Goal: Information Seeking & Learning: Learn about a topic

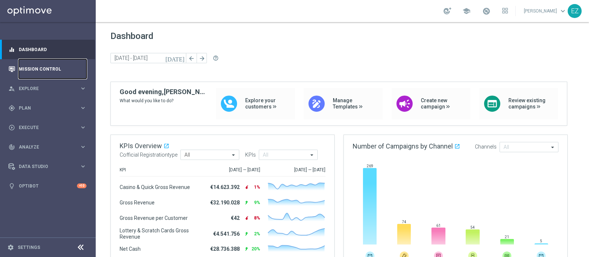
click at [36, 67] on link "Mission Control" at bounding box center [53, 69] width 68 height 20
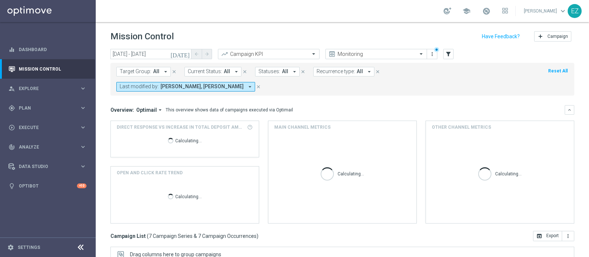
click at [185, 54] on icon "[DATE]" at bounding box center [180, 54] width 20 height 7
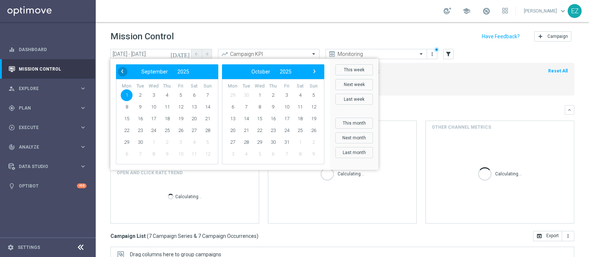
click at [121, 70] on span "‹" at bounding box center [122, 72] width 10 height 10
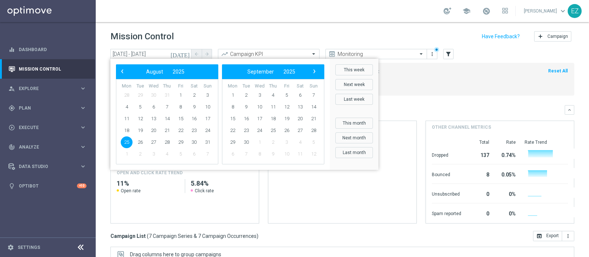
click at [125, 144] on span "25" at bounding box center [127, 143] width 12 height 12
type input "[DATE] - [DATE]"
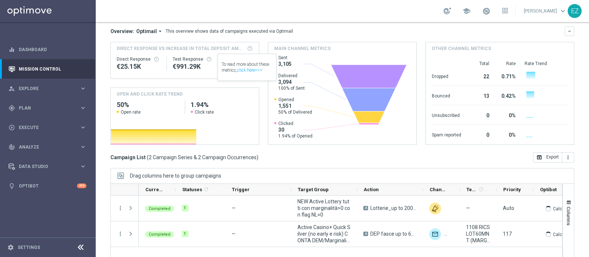
scroll to position [110, 0]
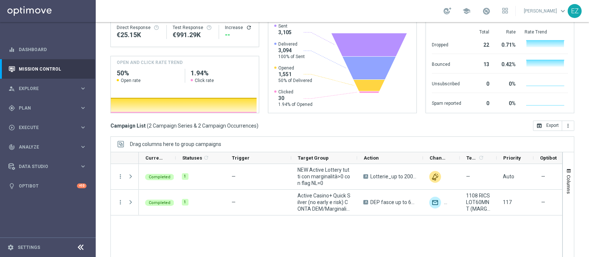
drag, startPoint x: 357, startPoint y: 250, endPoint x: 355, endPoint y: 246, distance: 3.8
click at [355, 247] on ag-grid-angular "Drag columns here to group campaigns Drag here to set column labels" at bounding box center [342, 205] width 464 height 136
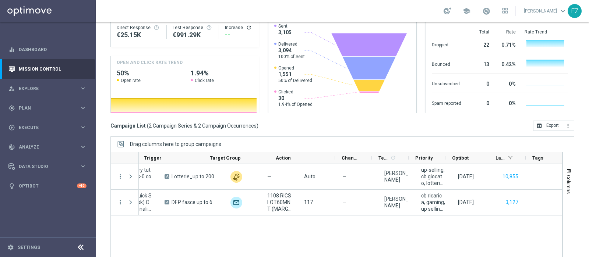
scroll to position [0, 0]
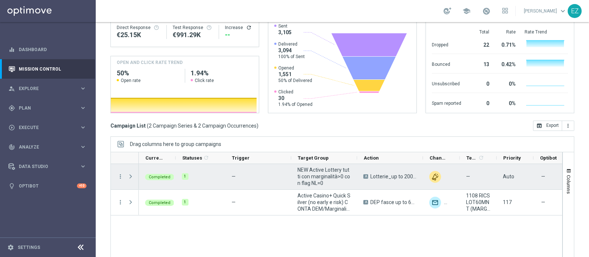
click at [116, 164] on div "more_vert" at bounding box center [117, 176] width 13 height 25
click at [122, 173] on icon "more_vert" at bounding box center [120, 176] width 7 height 7
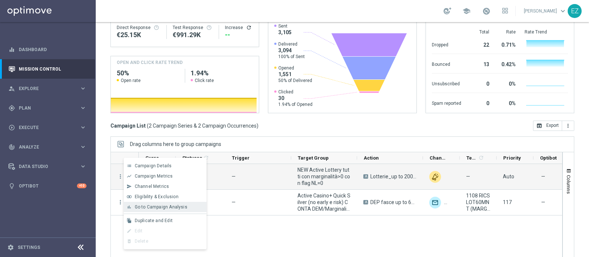
click at [159, 208] on span "Go to Campaign Analysis" at bounding box center [161, 207] width 53 height 5
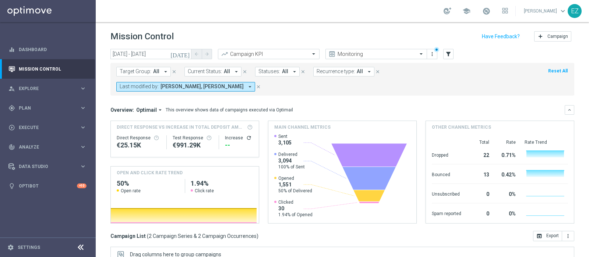
click at [187, 53] on icon "[DATE]" at bounding box center [180, 54] width 20 height 7
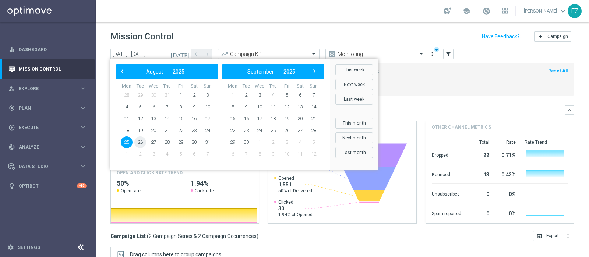
click at [135, 141] on span "26" at bounding box center [140, 143] width 12 height 12
click at [139, 141] on span "26" at bounding box center [140, 143] width 12 height 12
type input "[DATE] - [DATE]"
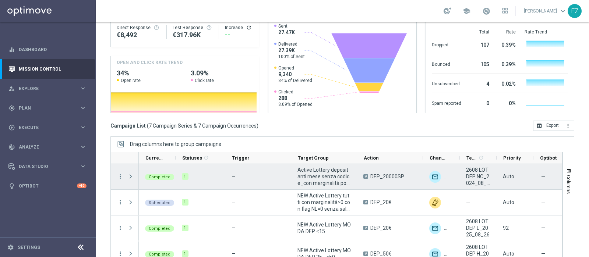
scroll to position [1, 0]
click at [122, 173] on icon "more_vert" at bounding box center [120, 176] width 7 height 7
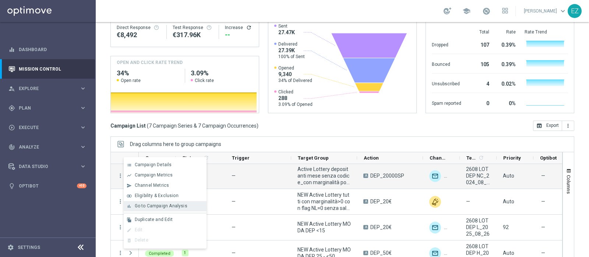
click at [153, 209] on span "Go to Campaign Analysis" at bounding box center [161, 206] width 53 height 5
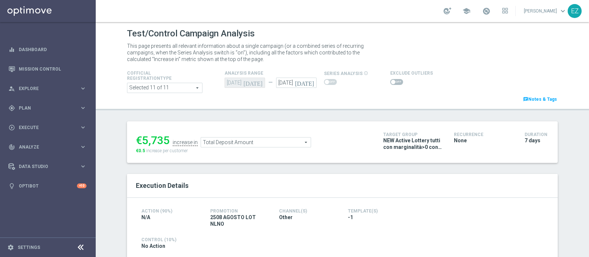
click at [390, 80] on span at bounding box center [396, 82] width 13 height 6
click at [390, 80] on input "checkbox" at bounding box center [396, 82] width 13 height 6
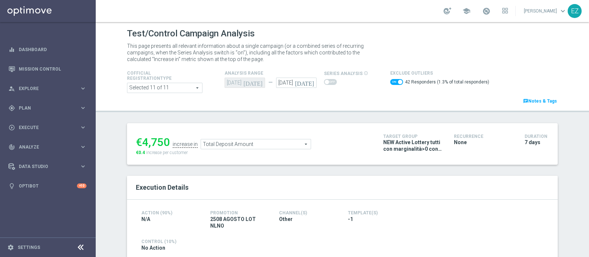
click at [295, 144] on span "Total Deposit Amount" at bounding box center [256, 144] width 110 height 10
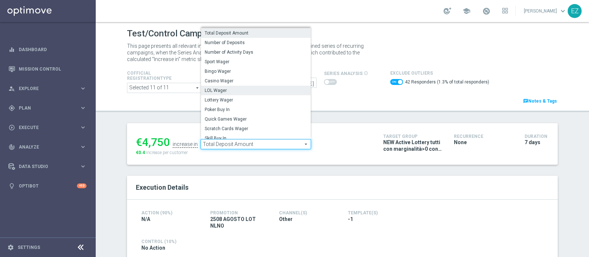
click at [210, 88] on span "LOL Wager" at bounding box center [256, 91] width 102 height 6
checkbox input "false"
type input "LOL Wager"
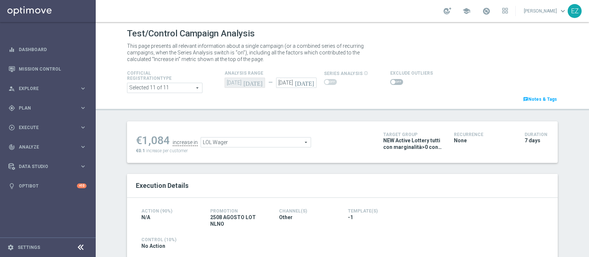
click at [390, 84] on span at bounding box center [396, 82] width 13 height 6
click at [390, 84] on input "checkbox" at bounding box center [396, 82] width 13 height 6
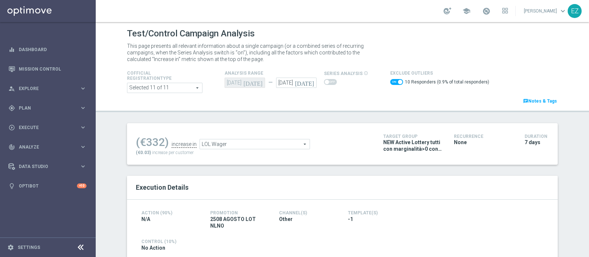
click at [284, 145] on span "LOL Wager" at bounding box center [255, 144] width 110 height 10
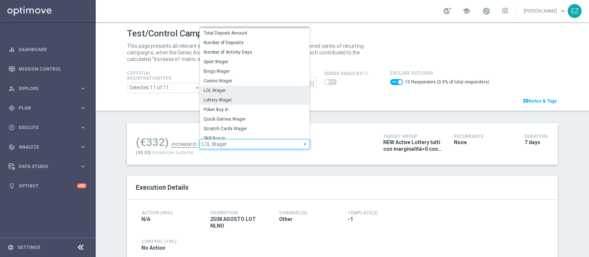
click at [225, 98] on span "Lottery Wager" at bounding box center [255, 100] width 102 height 6
checkbox input "false"
type input "Lottery Wager"
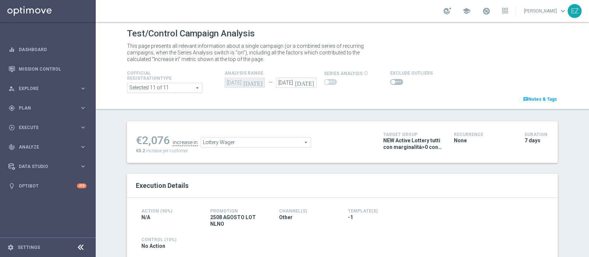
click at [390, 85] on switch at bounding box center [396, 82] width 13 height 6
click at [391, 83] on span at bounding box center [393, 82] width 4 height 4
click at [390, 83] on input "checkbox" at bounding box center [396, 82] width 13 height 6
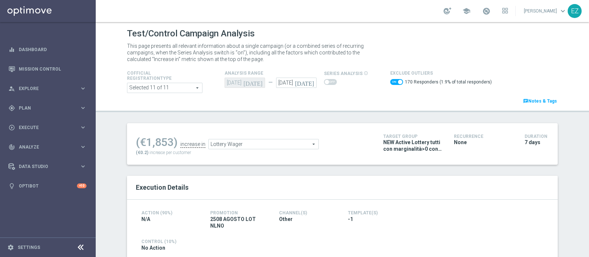
click at [279, 149] on div "Lottery Wager Lottery Wager arrow_drop_down search" at bounding box center [263, 144] width 110 height 10
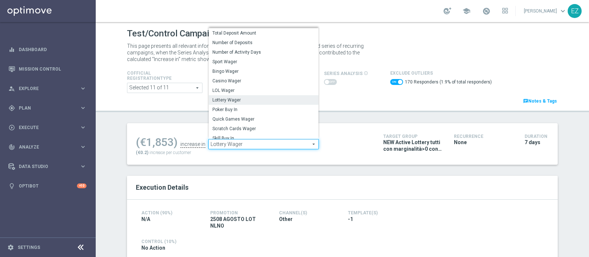
click at [277, 147] on span "Lottery Wager" at bounding box center [264, 144] width 110 height 10
checkbox input "false"
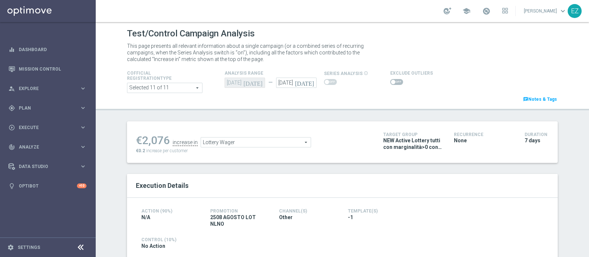
click at [276, 146] on span "Lottery Wager" at bounding box center [256, 143] width 110 height 10
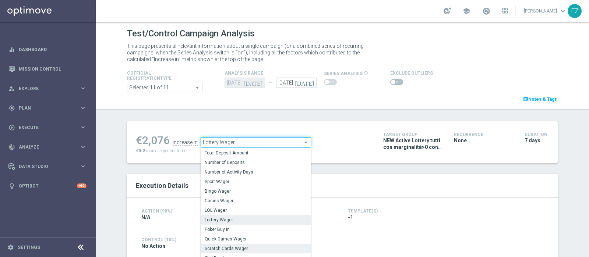
click at [238, 249] on span "Scratch Cards Wager" at bounding box center [256, 249] width 102 height 6
type input "Scratch Cards Wager"
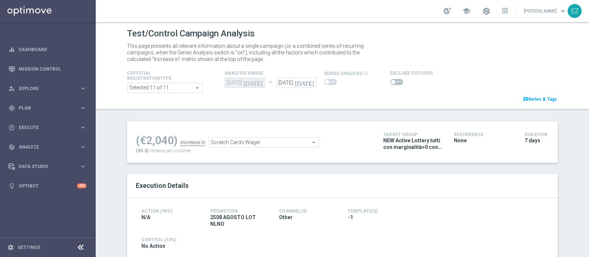
scroll to position [26, 0]
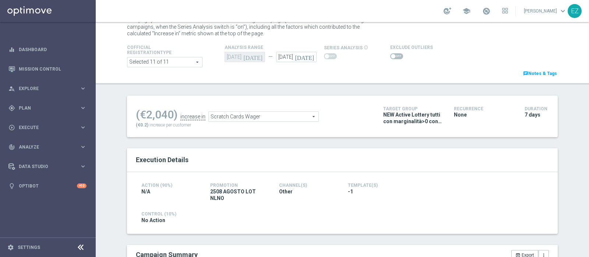
click at [390, 58] on span at bounding box center [396, 56] width 13 height 6
click at [390, 58] on input "checkbox" at bounding box center [396, 56] width 13 height 6
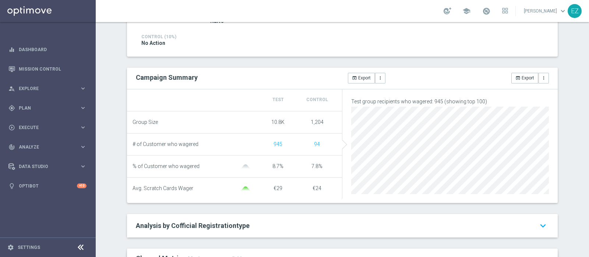
scroll to position [0, 0]
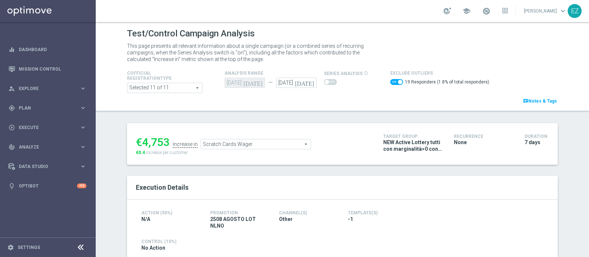
click at [398, 84] on span at bounding box center [400, 82] width 4 height 4
click at [393, 84] on input "checkbox" at bounding box center [396, 82] width 13 height 6
checkbox input "false"
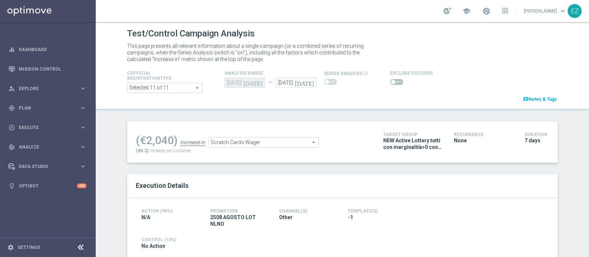
click at [275, 141] on span "Scratch Cards Wager" at bounding box center [264, 143] width 110 height 10
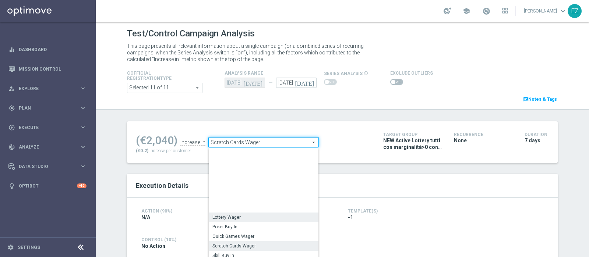
scroll to position [105, 0]
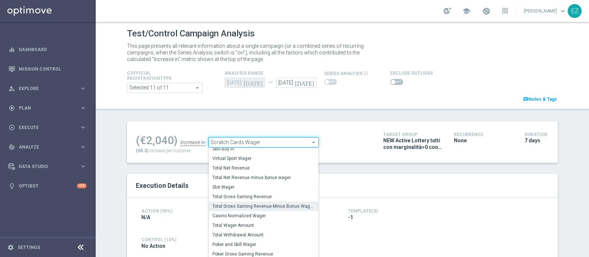
click at [259, 204] on span "Total Gross Gaming Revenue Minus Bonus Wagared" at bounding box center [263, 207] width 102 height 6
type input "Total Gross Gaming Revenue Minus Bonus Wagared"
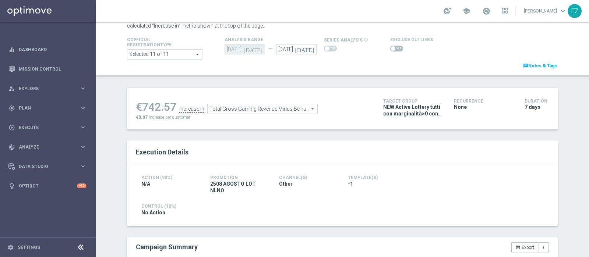
scroll to position [35, 0]
click at [390, 49] on span at bounding box center [396, 47] width 13 height 6
click at [390, 49] on input "checkbox" at bounding box center [396, 47] width 13 height 6
checkbox input "true"
click at [314, 109] on span "Total Gross Gaming Revenue Minus Bonus Wagared" at bounding box center [271, 110] width 110 height 10
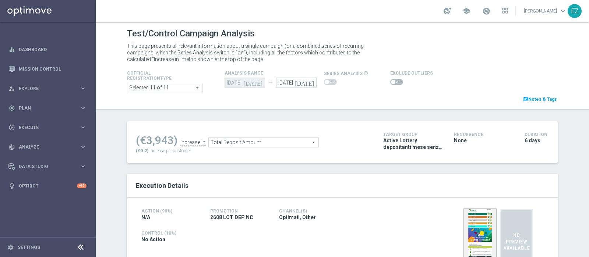
click at [393, 82] on span at bounding box center [396, 82] width 13 height 6
click at [393, 82] on input "checkbox" at bounding box center [396, 82] width 13 height 6
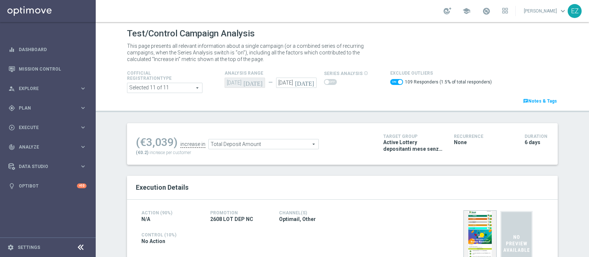
click at [304, 144] on span "Total Deposit Amount" at bounding box center [264, 144] width 110 height 10
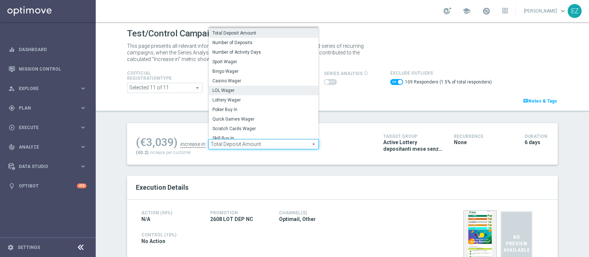
click at [231, 93] on span "LOL Wager" at bounding box center [263, 91] width 102 height 6
checkbox input "false"
type input "LOL Wager"
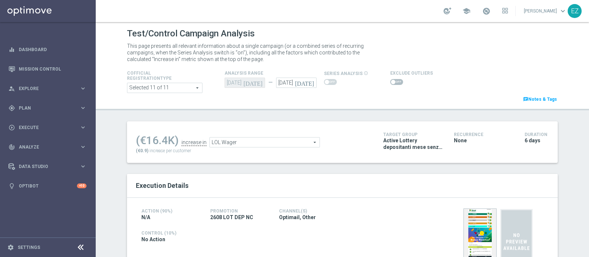
click at [385, 82] on div "Exclude Outliers" at bounding box center [458, 78] width 147 height 18
click at [390, 81] on span at bounding box center [396, 82] width 13 height 6
click at [390, 81] on input "checkbox" at bounding box center [396, 82] width 13 height 6
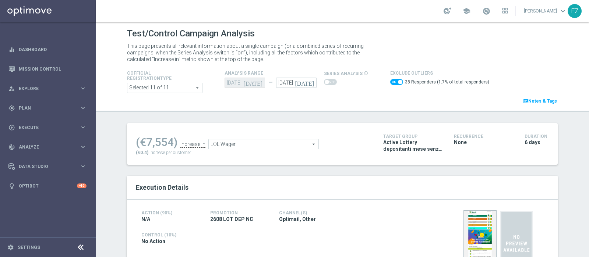
click at [285, 146] on span "LOL Wager" at bounding box center [264, 144] width 110 height 10
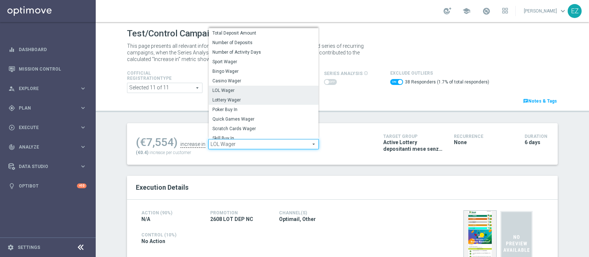
click at [245, 99] on span "Lottery Wager" at bounding box center [263, 100] width 102 height 6
checkbox input "false"
type input "Lottery Wager"
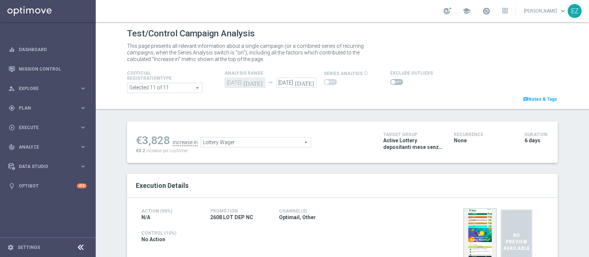
click at [390, 80] on span at bounding box center [396, 82] width 13 height 6
click at [390, 80] on input "checkbox" at bounding box center [396, 82] width 13 height 6
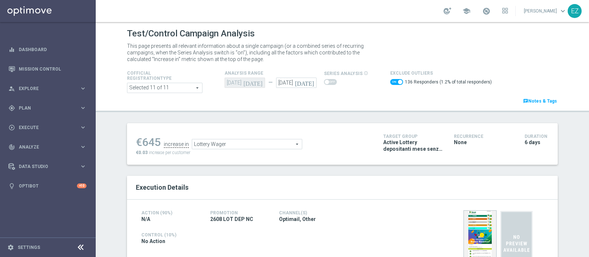
click at [244, 140] on span "Lottery Wager" at bounding box center [247, 144] width 110 height 10
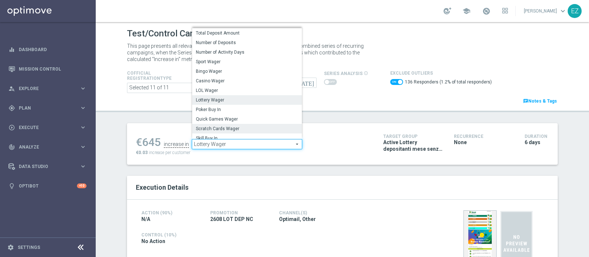
click at [227, 128] on span "Scratch Cards Wager" at bounding box center [247, 129] width 102 height 6
checkbox input "false"
type input "Scratch Cards Wager"
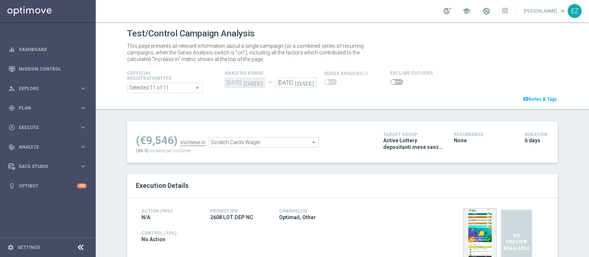
click at [392, 82] on span at bounding box center [396, 82] width 13 height 6
click at [392, 82] on input "checkbox" at bounding box center [396, 82] width 13 height 6
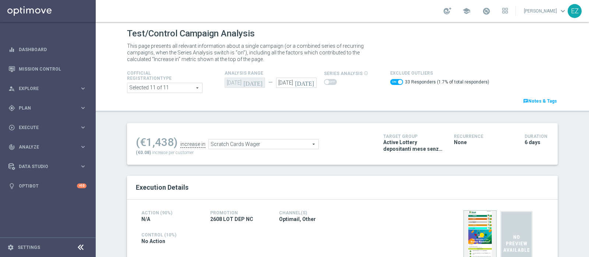
click at [289, 142] on span "Scratch Cards Wager" at bounding box center [264, 144] width 110 height 10
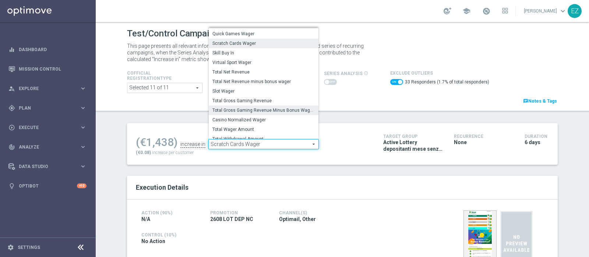
scroll to position [83, 0]
click at [297, 110] on span "Total Gross Gaming Revenue Minus Bonus Wagared" at bounding box center [263, 110] width 102 height 6
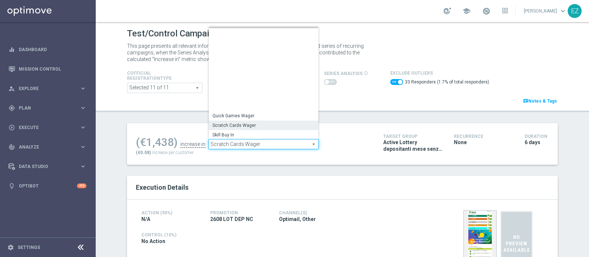
checkbox input "false"
type input "Total Gross Gaming Revenue Minus Bonus Wagared"
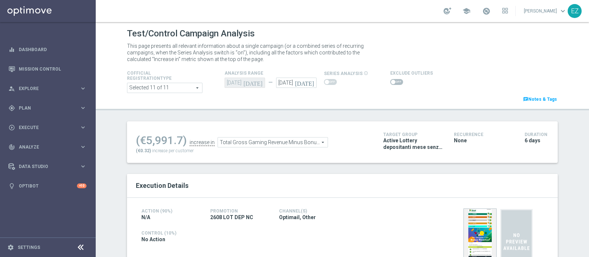
click at [391, 80] on span at bounding box center [393, 82] width 4 height 4
click at [390, 80] on input "checkbox" at bounding box center [396, 82] width 13 height 6
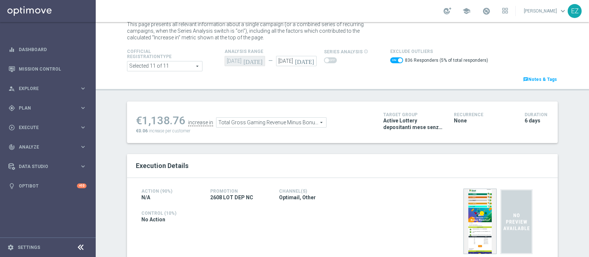
scroll to position [22, 0]
click at [390, 62] on span at bounding box center [396, 60] width 13 height 6
click at [390, 62] on input "checkbox" at bounding box center [396, 60] width 13 height 6
checkbox input "false"
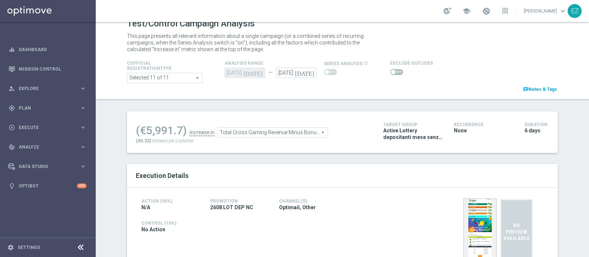
scroll to position [11, 0]
